Goal: Find specific page/section: Find specific page/section

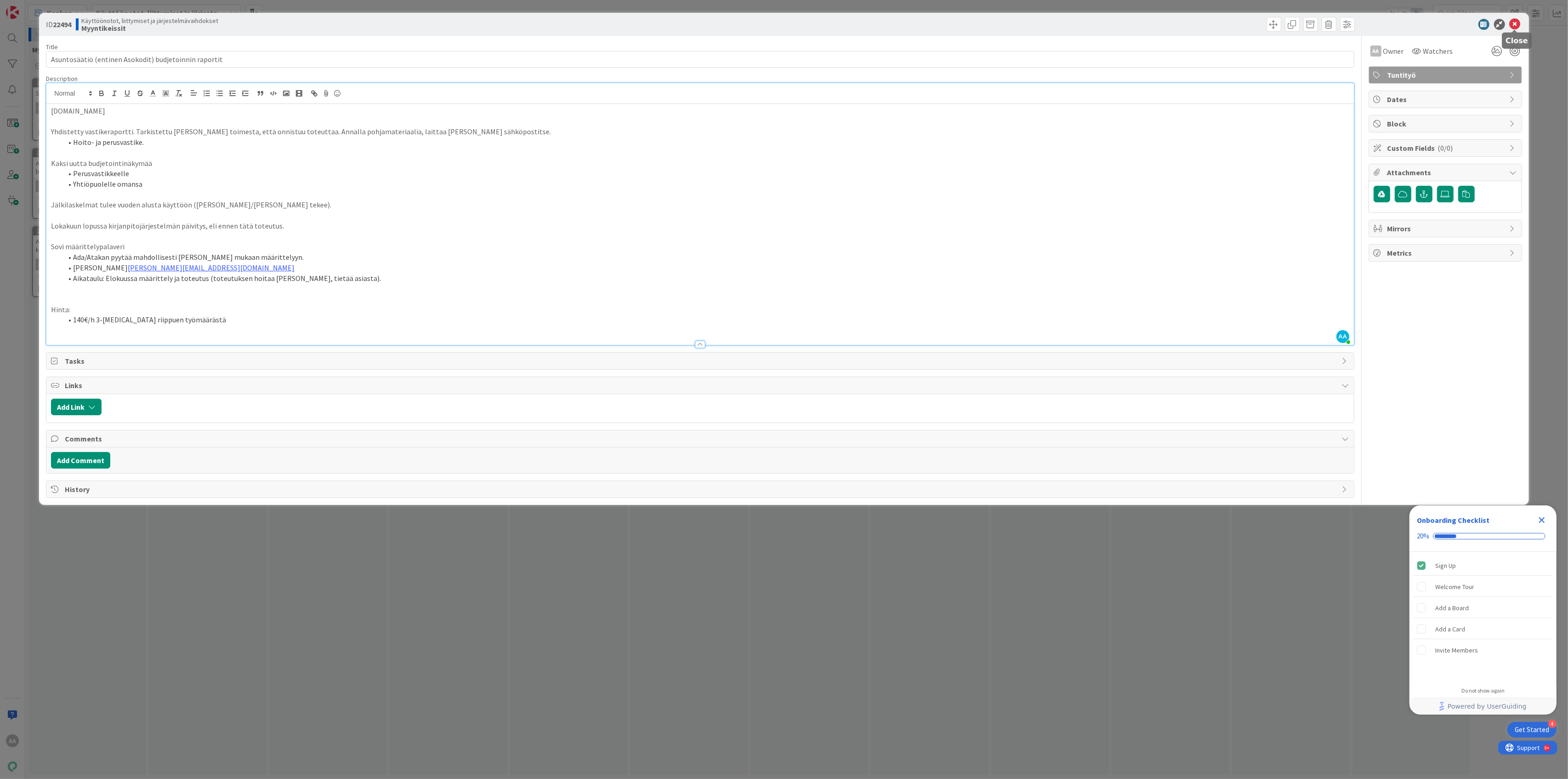
click at [1513, 25] on icon at bounding box center [1515, 25] width 11 height 11
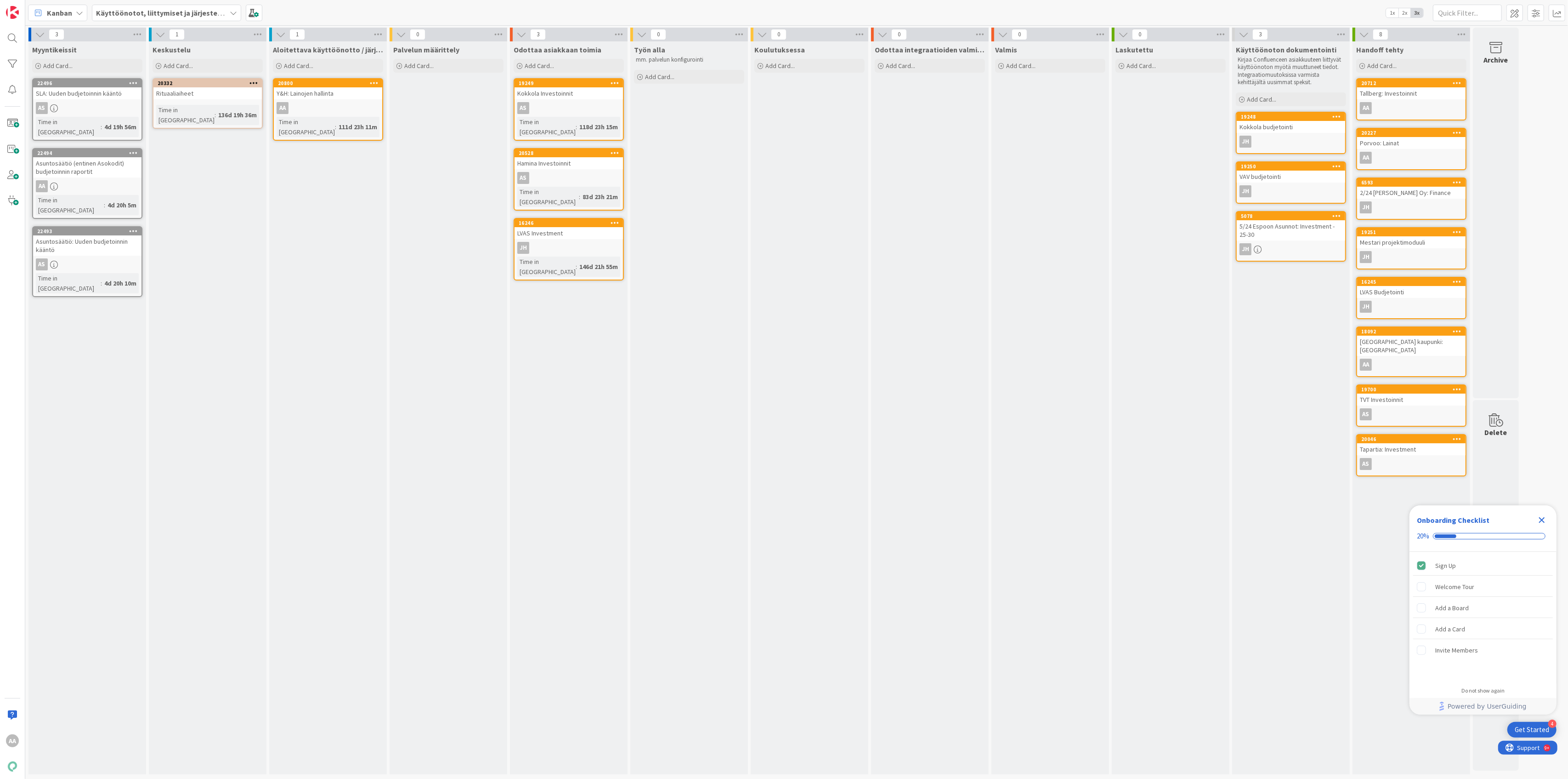
click at [231, 13] on icon at bounding box center [233, 13] width 8 height 8
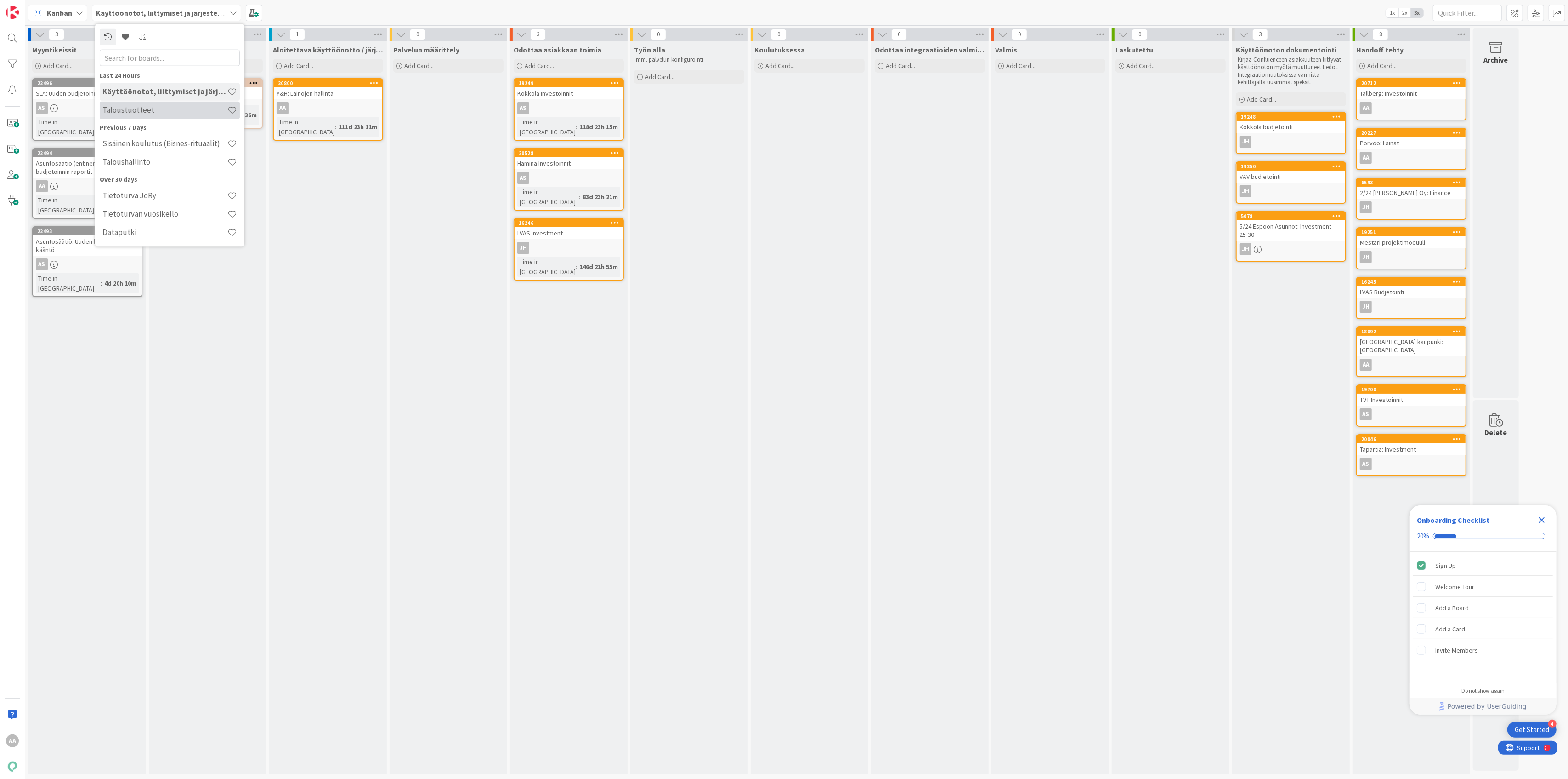
click at [183, 110] on h4 "Taloustuotteet" at bounding box center [164, 110] width 125 height 10
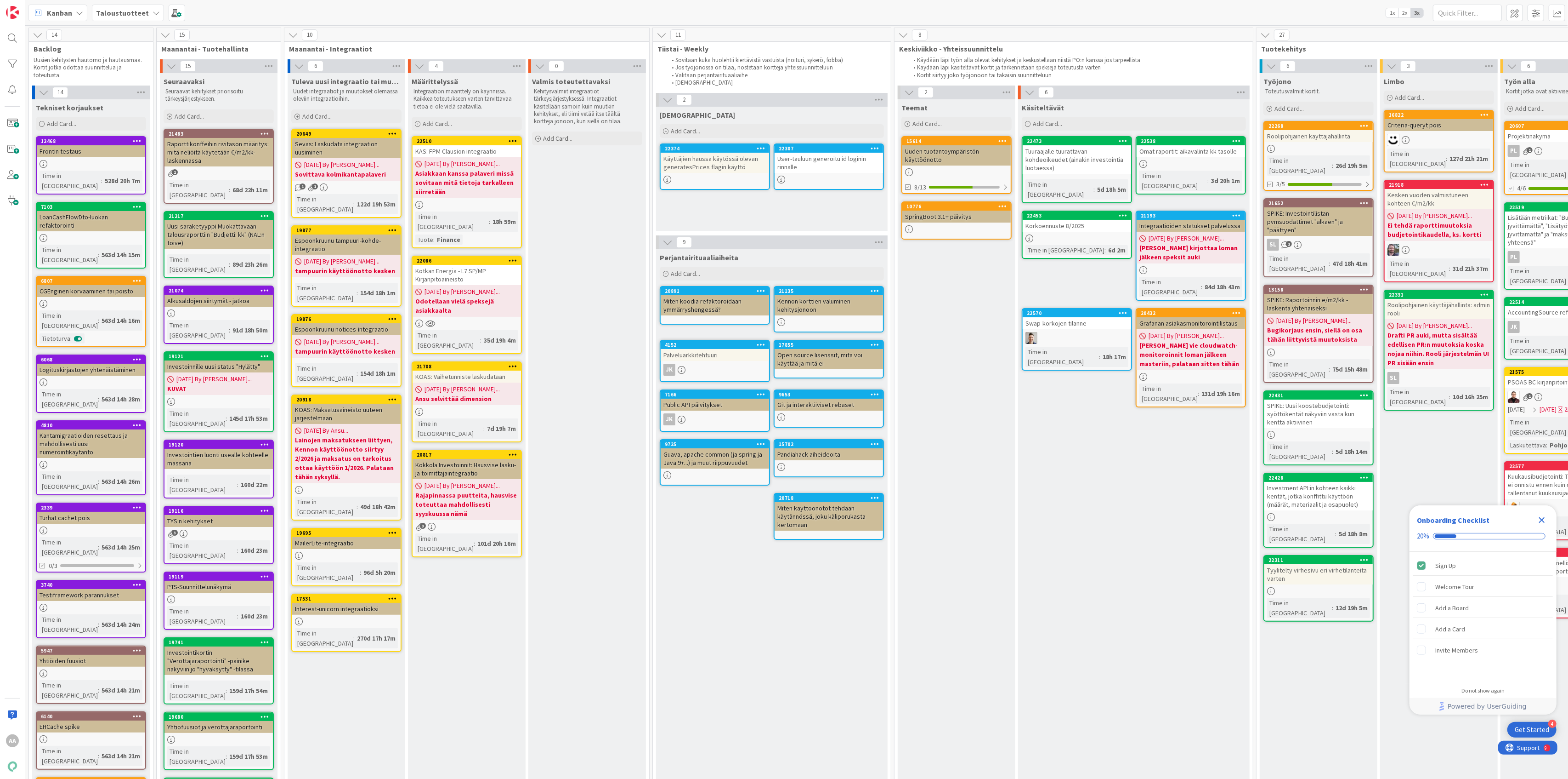
click at [462, 296] on b "Odotellaan vielä speksejä asiakkaalta" at bounding box center [467, 305] width 103 height 18
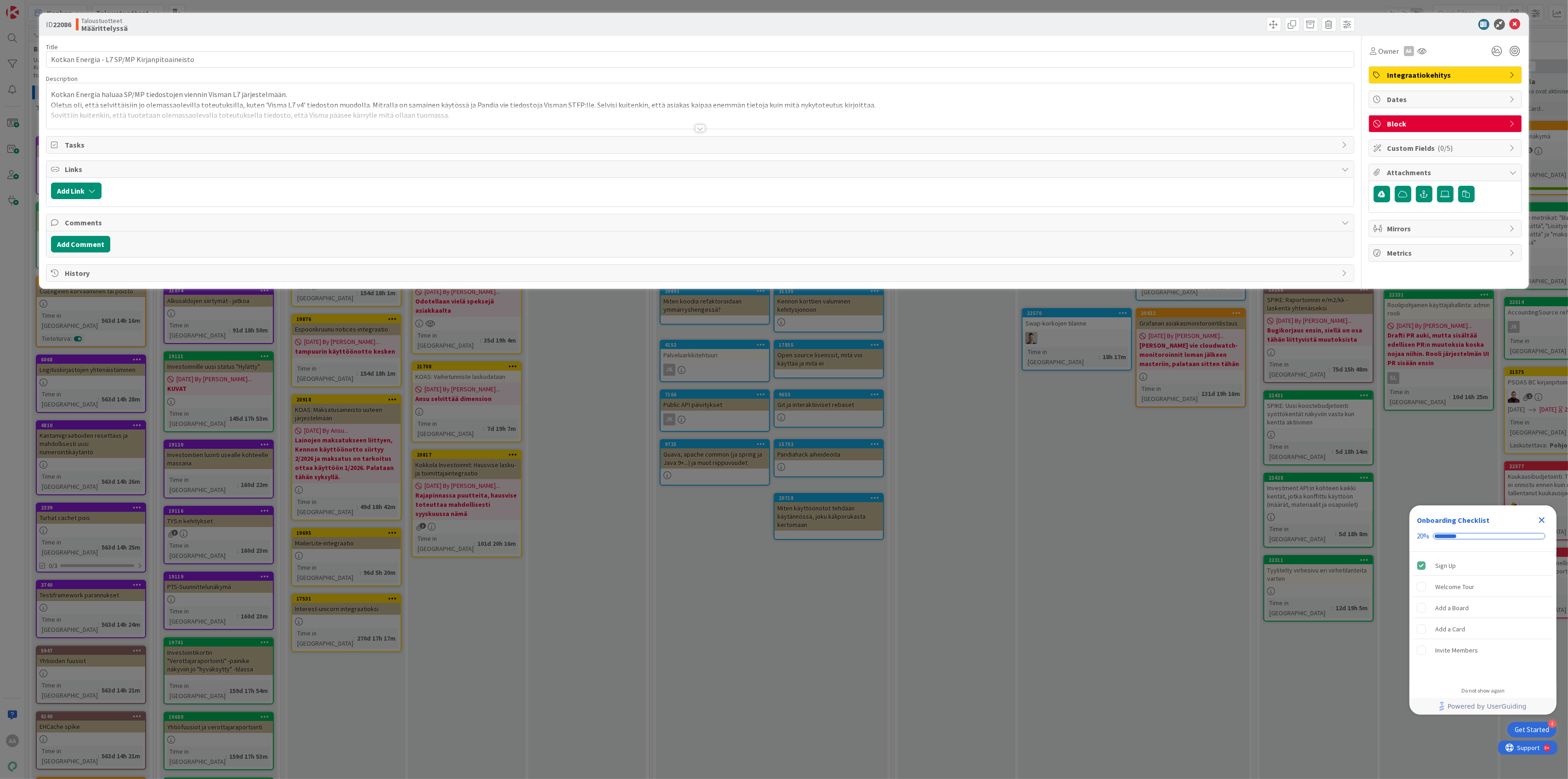
click at [697, 126] on div at bounding box center [700, 128] width 11 height 8
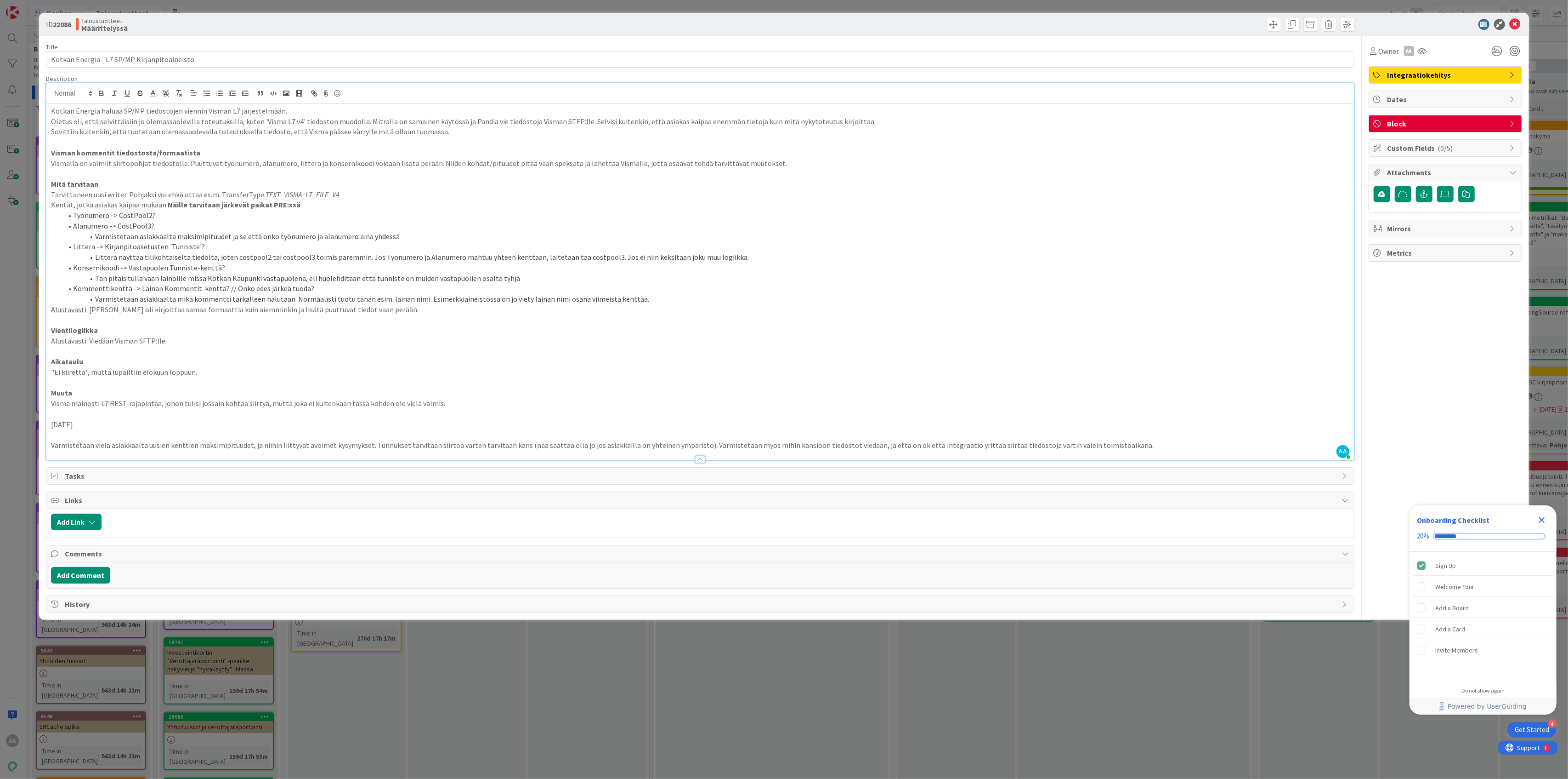
click at [1128, 443] on p "Varmistetaan vielä asiakkaalta uusien kenttien maksimipituudet, ja niihin liitt…" at bounding box center [699, 444] width 1298 height 11
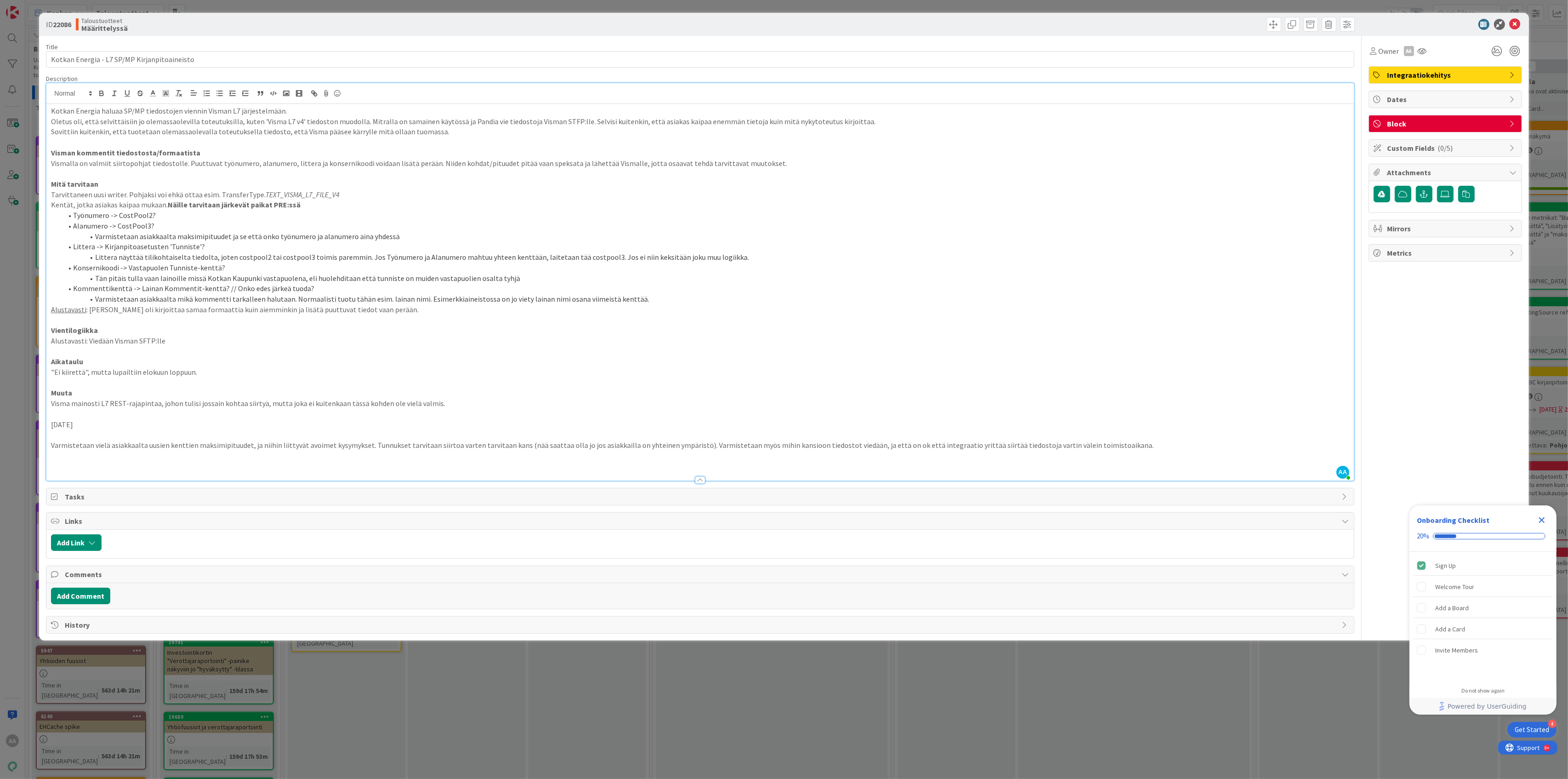
click at [55, 464] on p at bounding box center [699, 465] width 1298 height 11
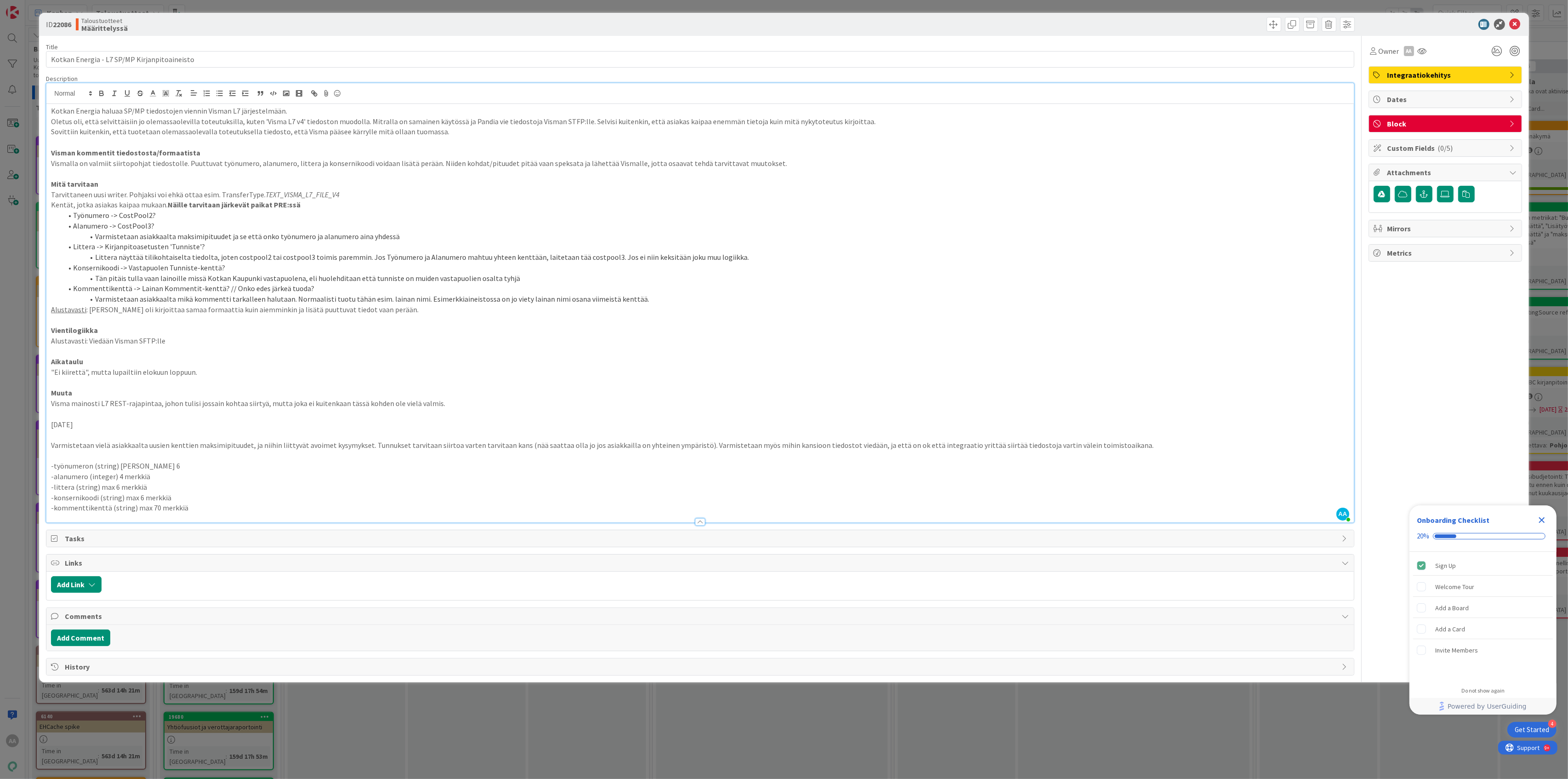
click at [1110, 446] on p "Varmistetaan vielä asiakkaalta uusien kenttien maksimipituudet, ja niihin liitt…" at bounding box center [699, 444] width 1298 height 11
click at [1138, 444] on p "Varmistetaan vielä asiakkaalta uusien kenttien maksimipituudet, ja niihin liitt…" at bounding box center [699, 444] width 1298 height 11
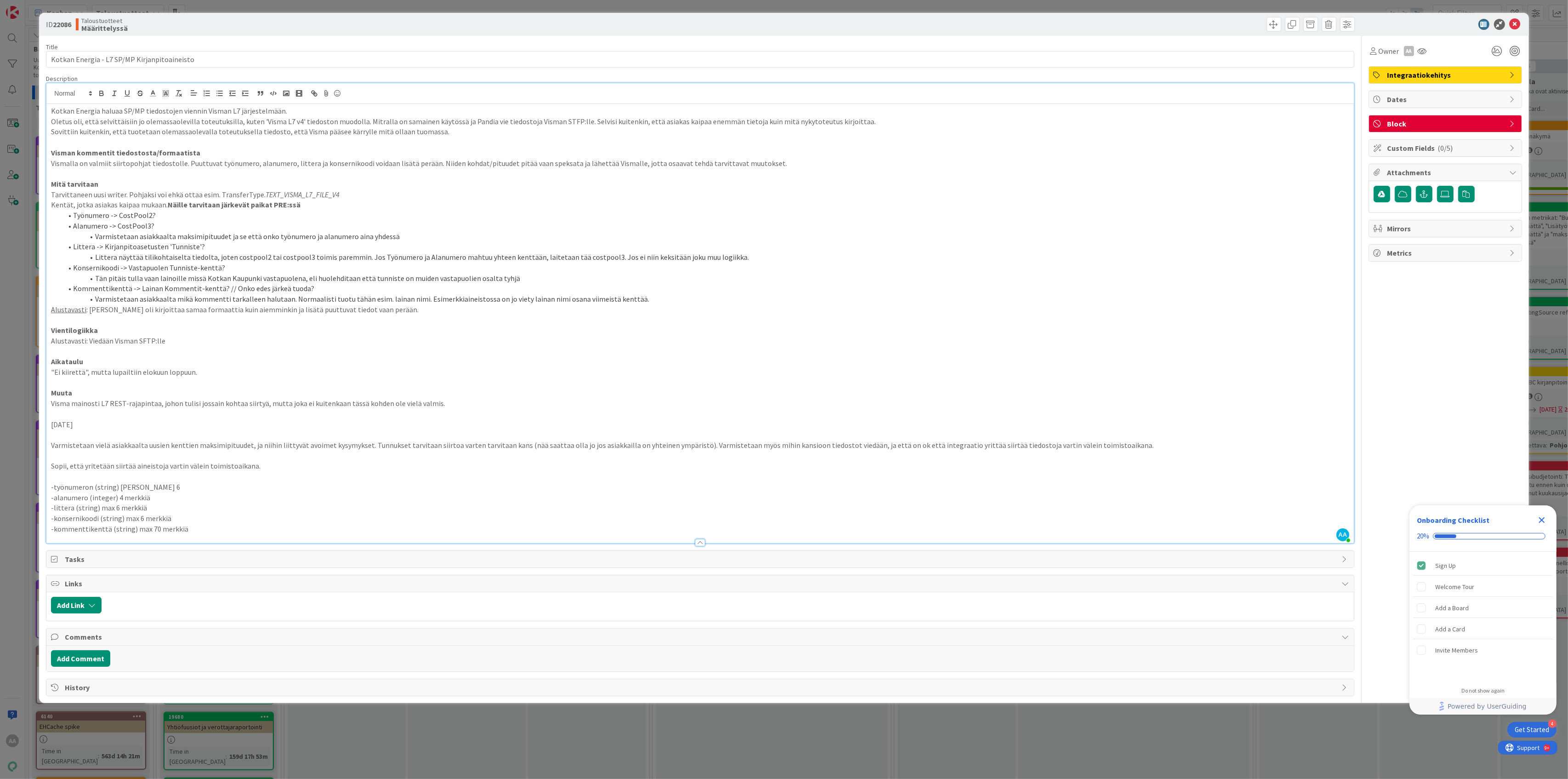
click at [1542, 519] on icon "Close Checklist" at bounding box center [1542, 520] width 6 height 6
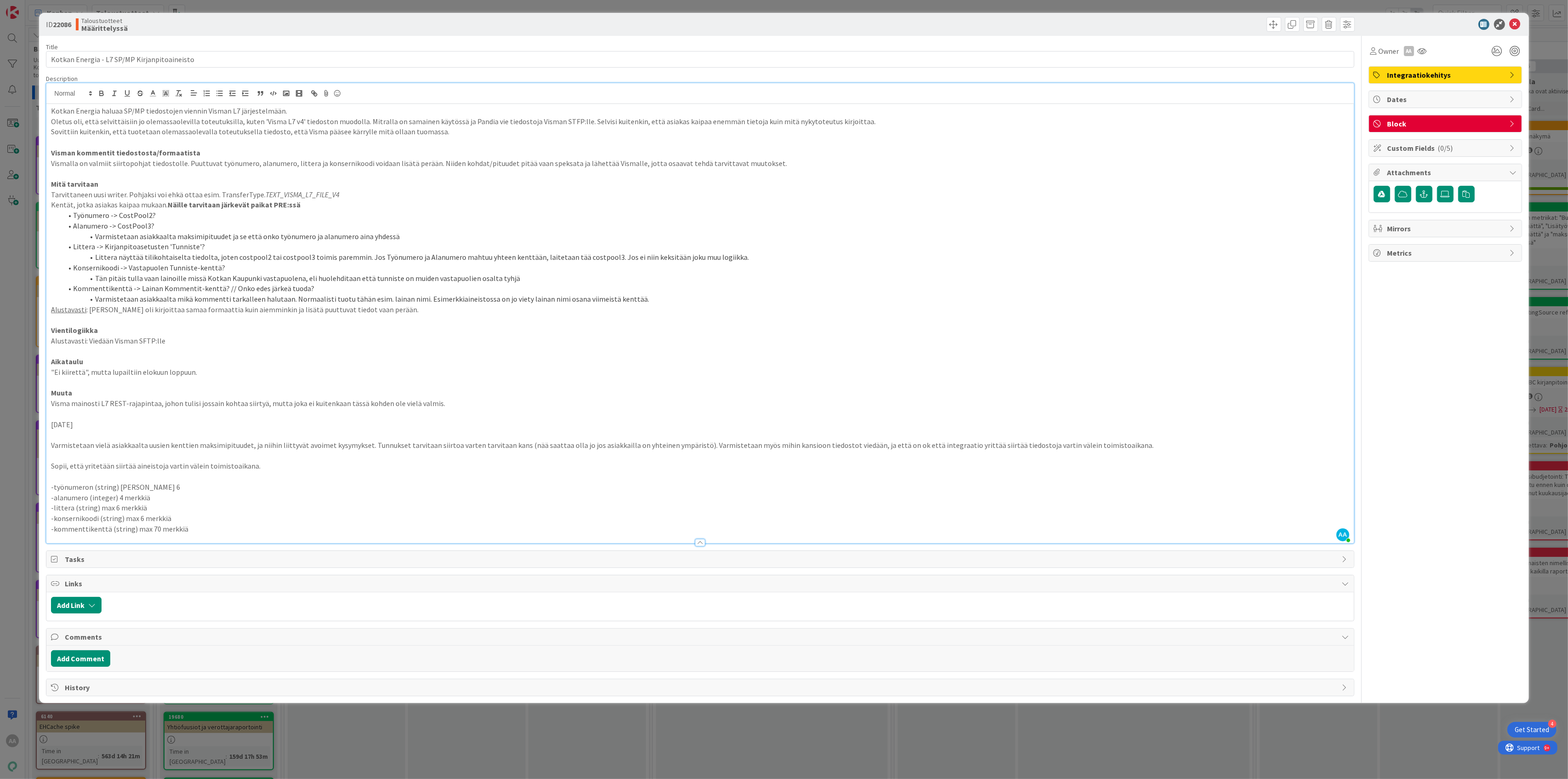
click at [696, 244] on li "Littera -> Kirjanpitoasetusten 'Tunniste'?" at bounding box center [705, 246] width 1287 height 11
click at [1516, 23] on icon at bounding box center [1515, 25] width 11 height 11
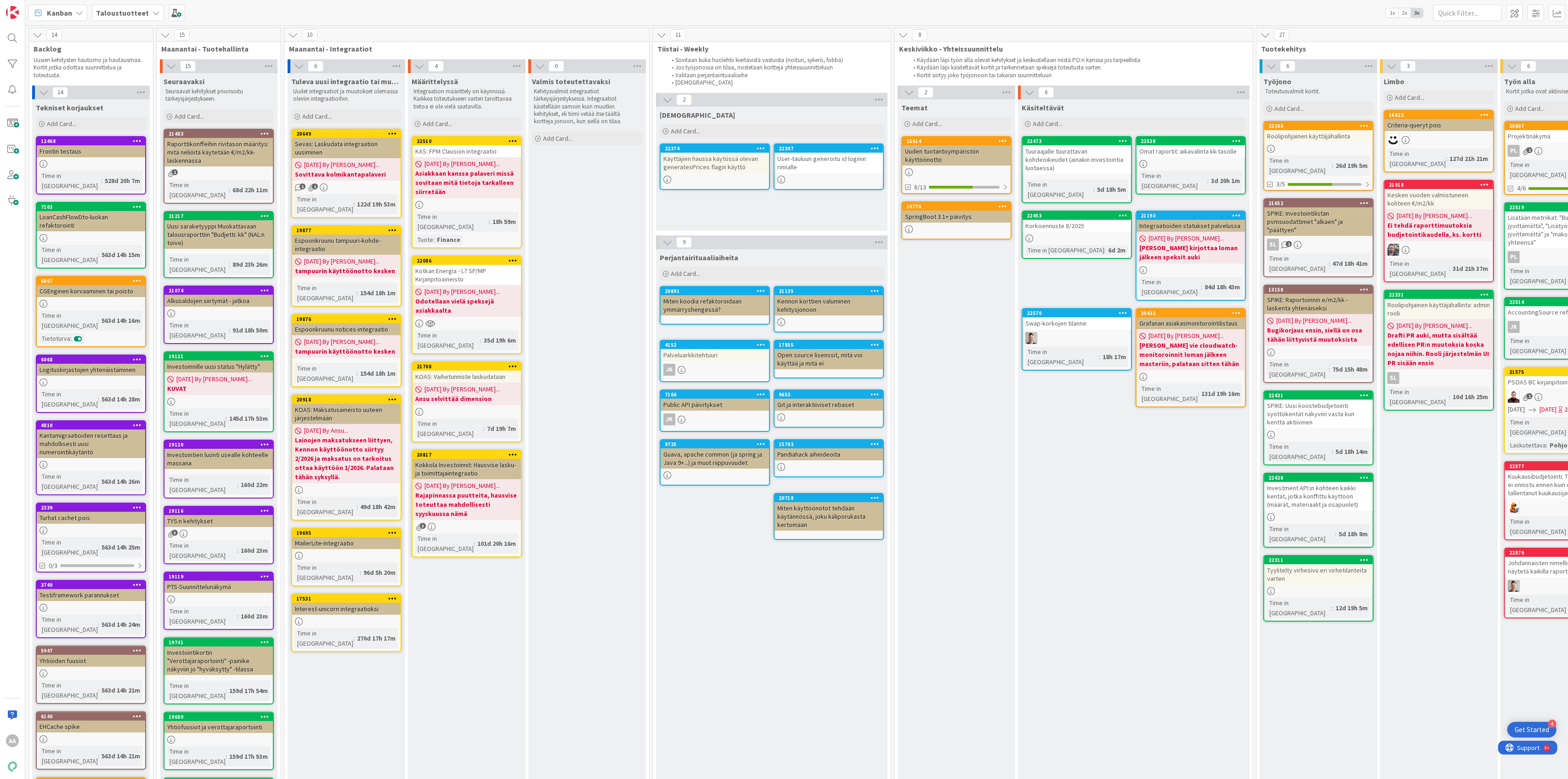
click at [455, 271] on div "Kotkan Energia - L7 SP/MP Kirjanpitoaineisto" at bounding box center [466, 274] width 108 height 20
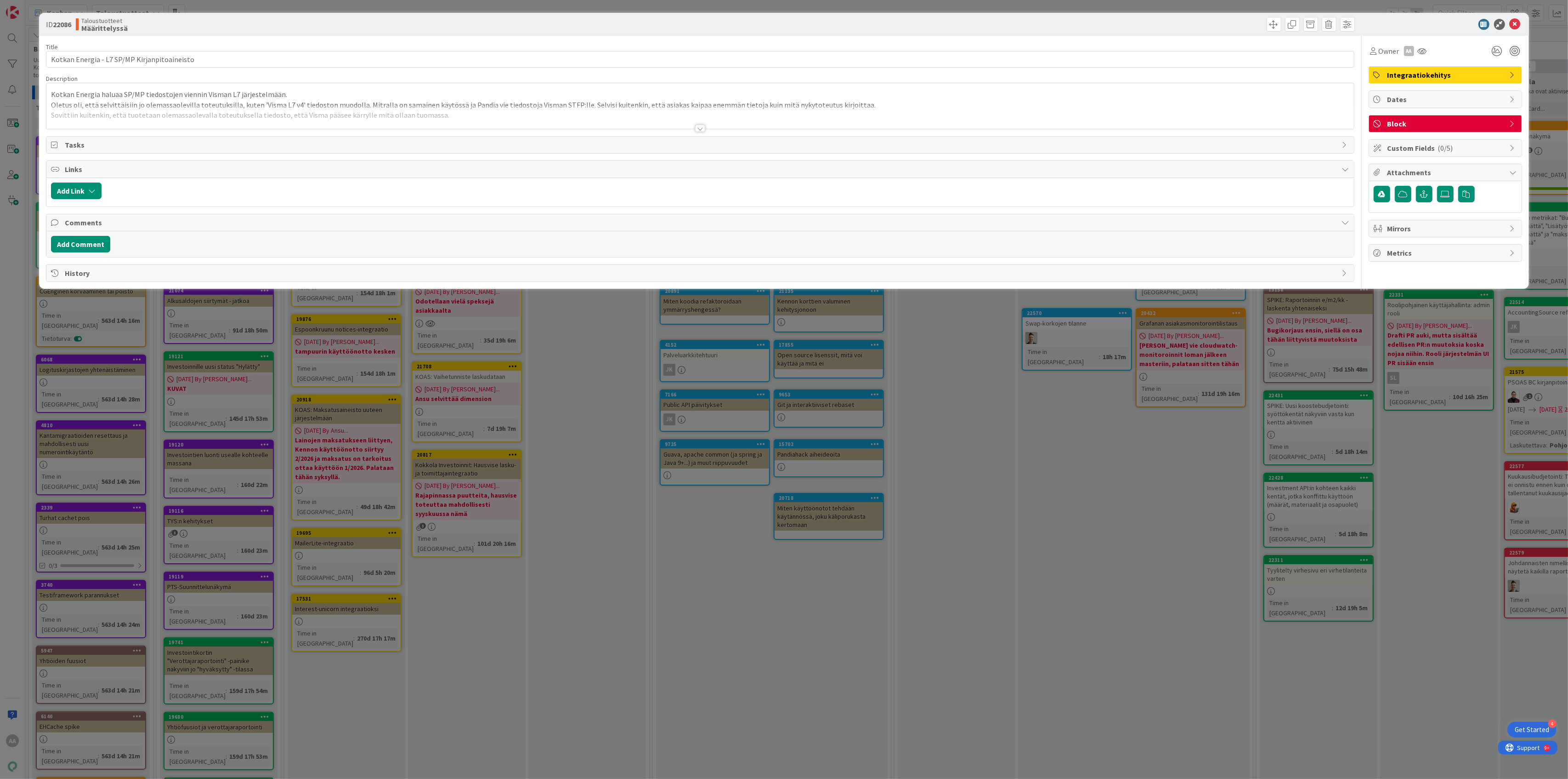
click at [696, 127] on div at bounding box center [700, 128] width 11 height 8
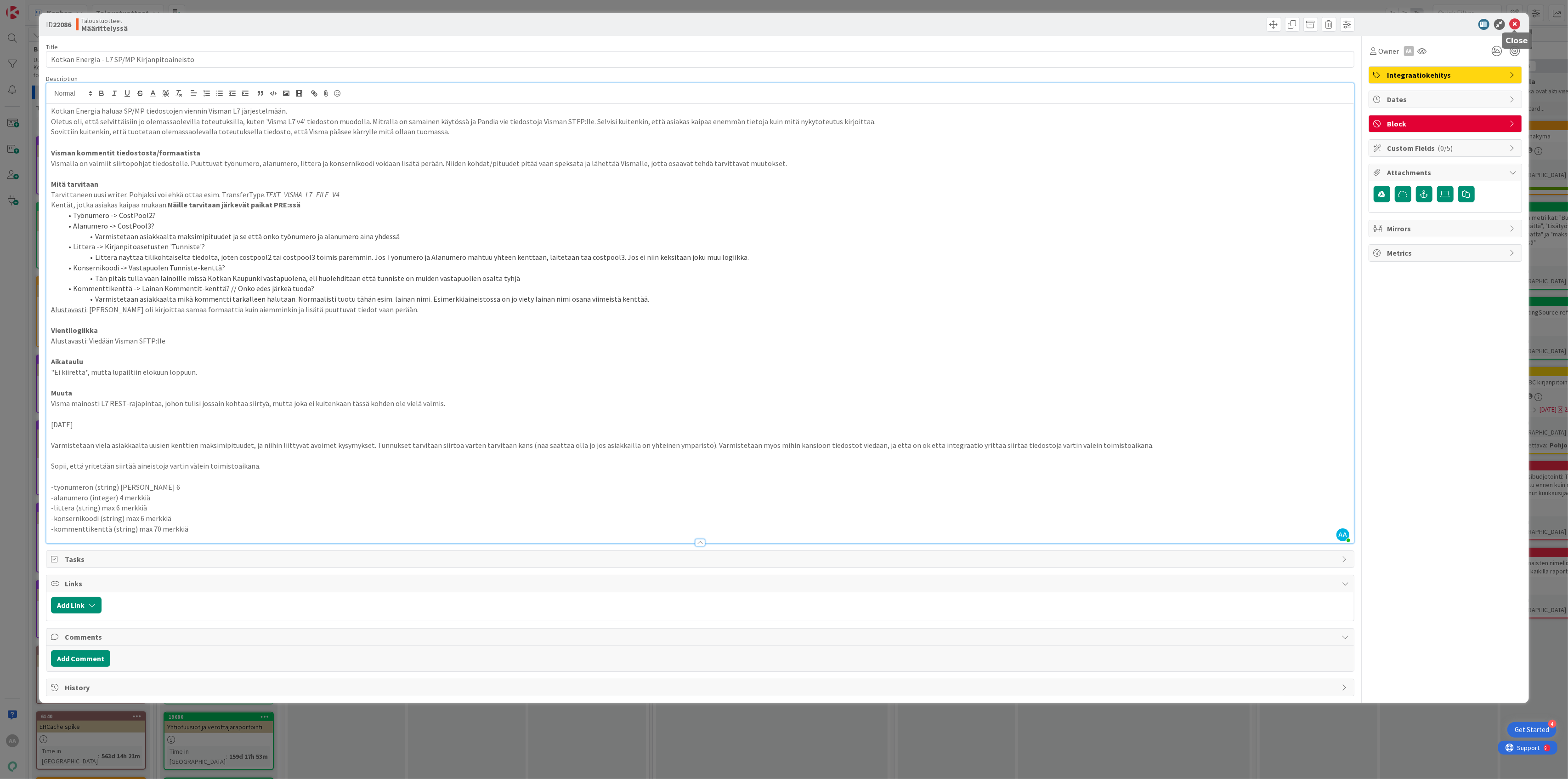
click at [1516, 24] on icon at bounding box center [1515, 25] width 11 height 11
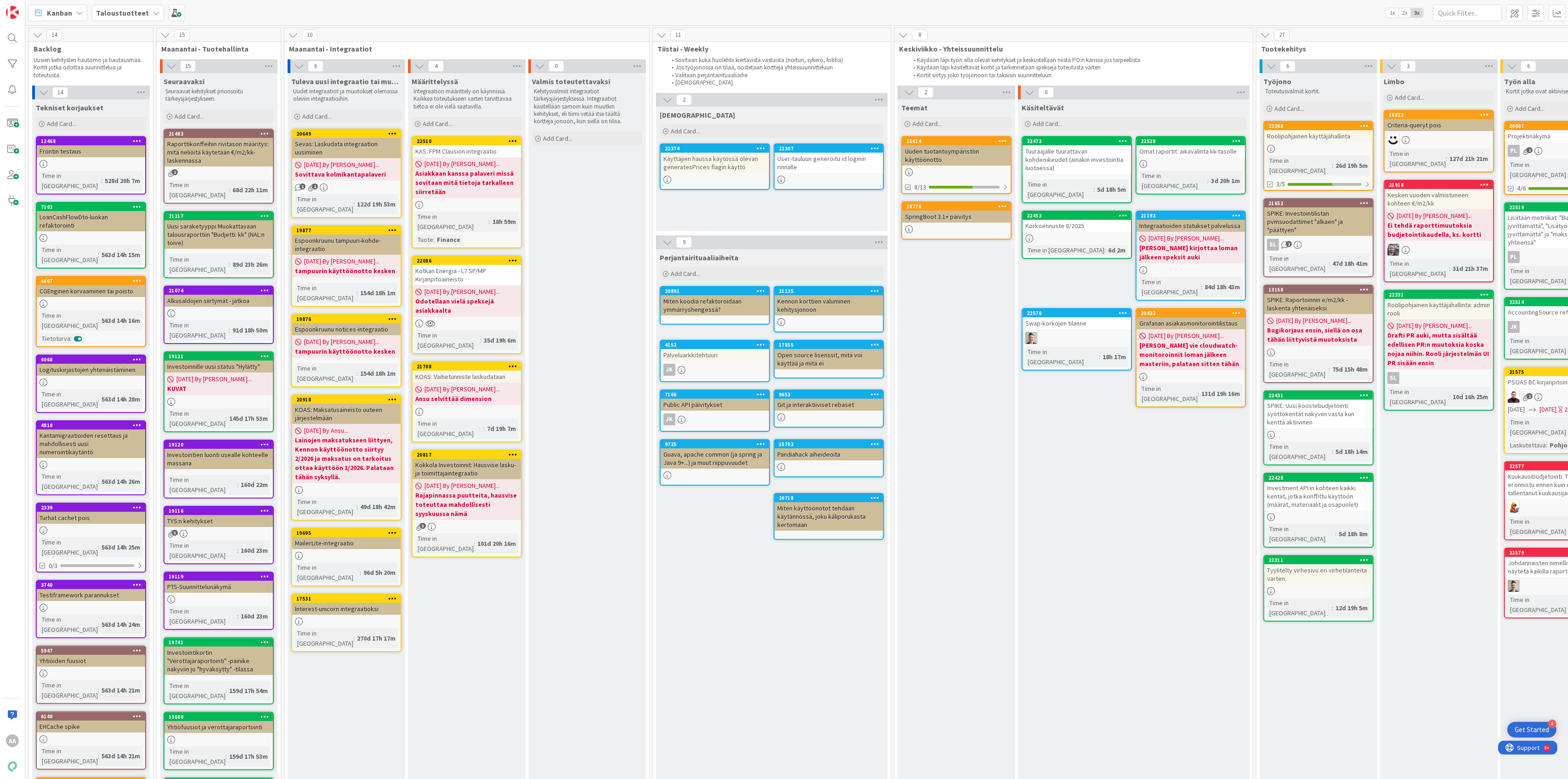
click at [145, 12] on div "Taloustuotteet" at bounding box center [127, 12] width 72 height 16
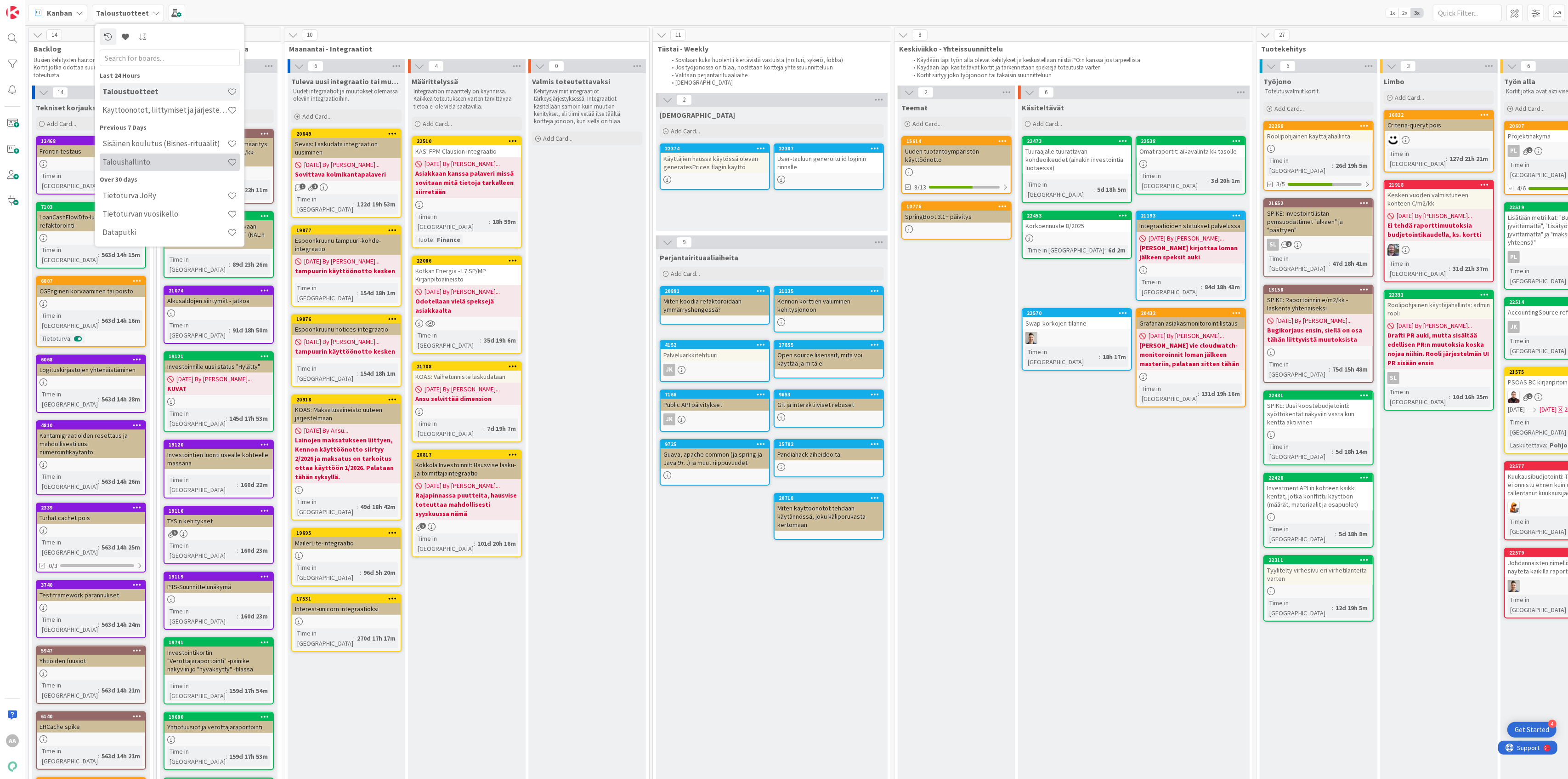
click at [171, 161] on h4 "Taloushallinto" at bounding box center [164, 162] width 125 height 10
